Goal: Information Seeking & Learning: Check status

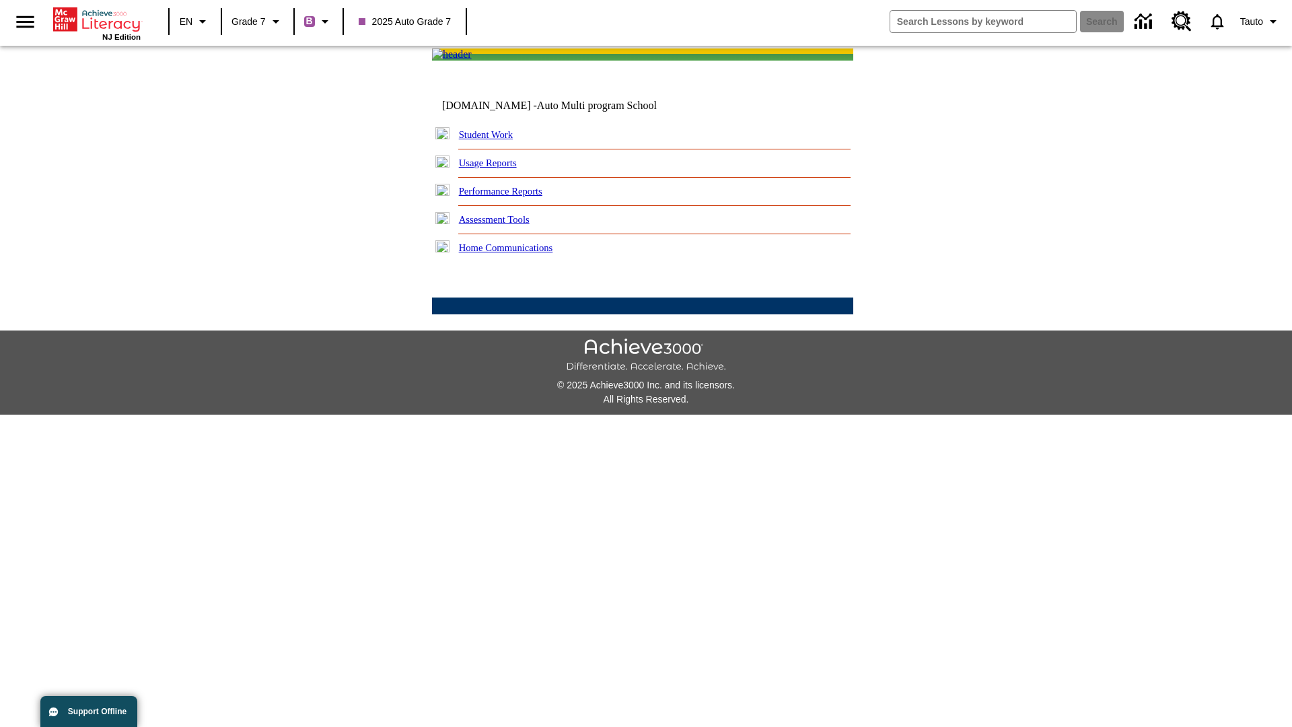
click at [515, 197] on link "Performance Reports" at bounding box center [500, 191] width 83 height 11
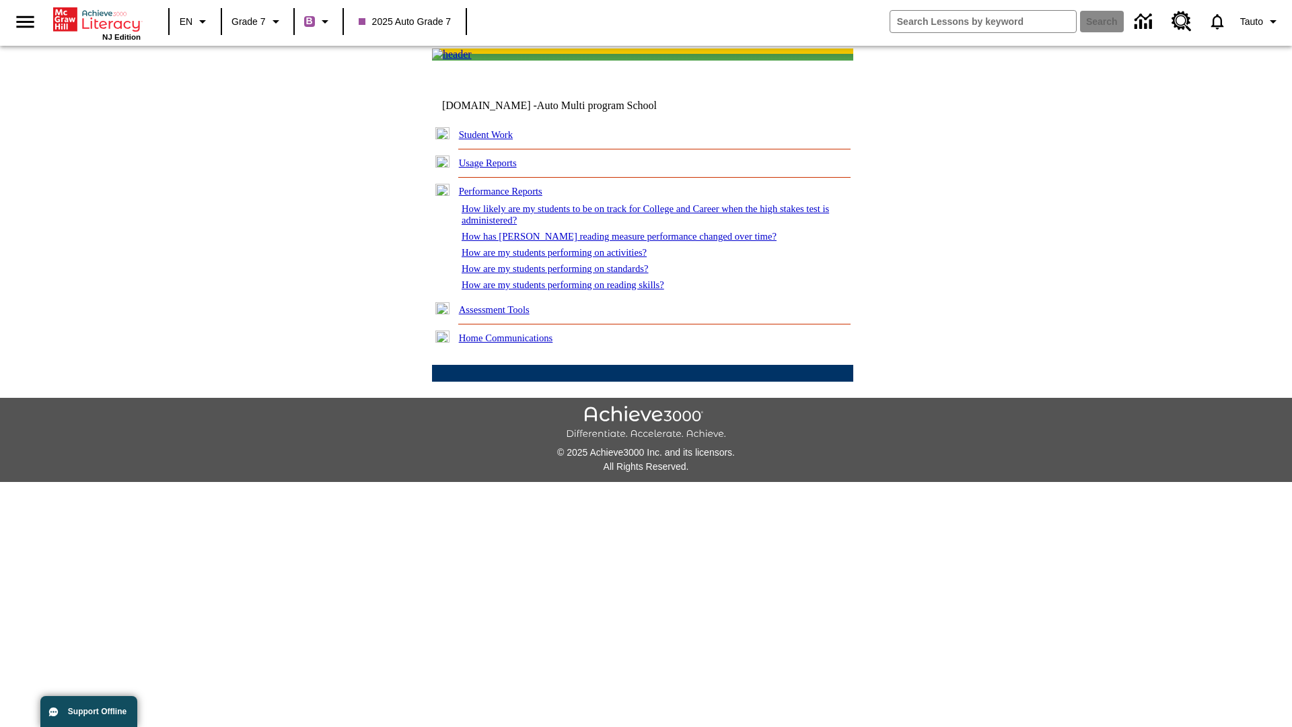
click at [567, 258] on link "How are my students performing on activities?" at bounding box center [554, 252] width 185 height 11
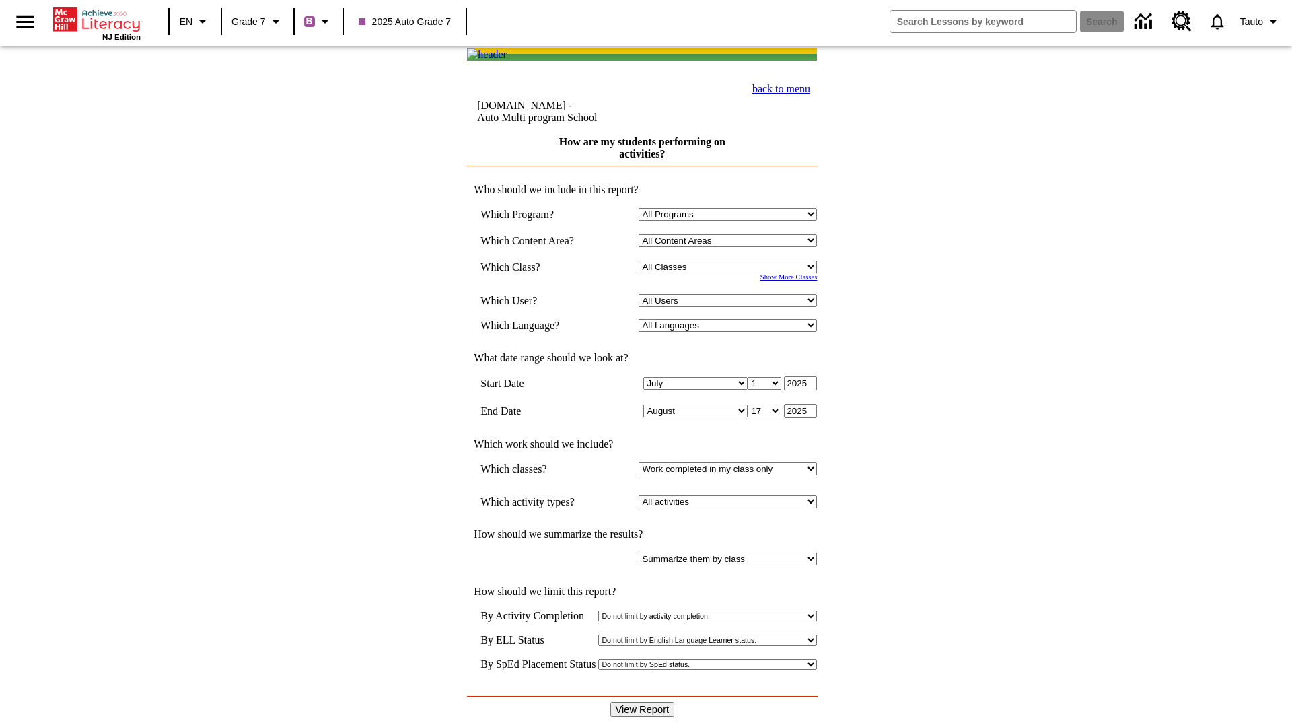
click at [644, 702] on input "View Report" at bounding box center [643, 709] width 65 height 15
select select "21437138"
select select "4"
click at [644, 702] on input "View Report" at bounding box center [643, 709] width 65 height 15
